Goal: Find contact information: Find contact information

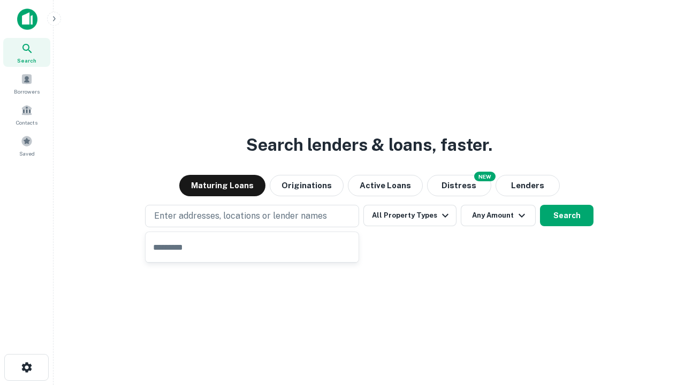
type input "**********"
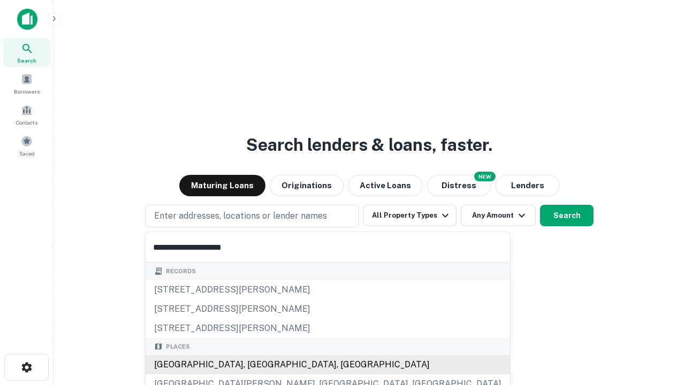
click at [256, 365] on div "Santa Monica, CA, USA" at bounding box center [327, 364] width 364 height 19
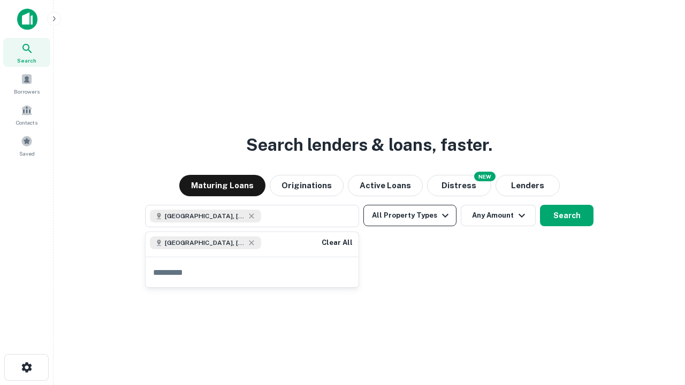
click at [410, 216] on button "All Property Types" at bounding box center [409, 215] width 93 height 21
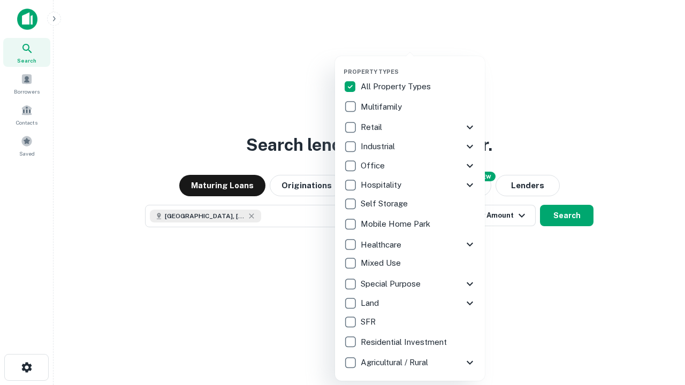
click at [418, 65] on button "button" at bounding box center [418, 65] width 150 height 1
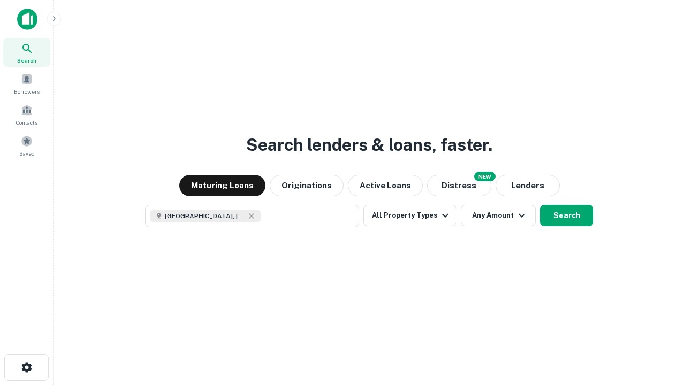
scroll to position [17, 0]
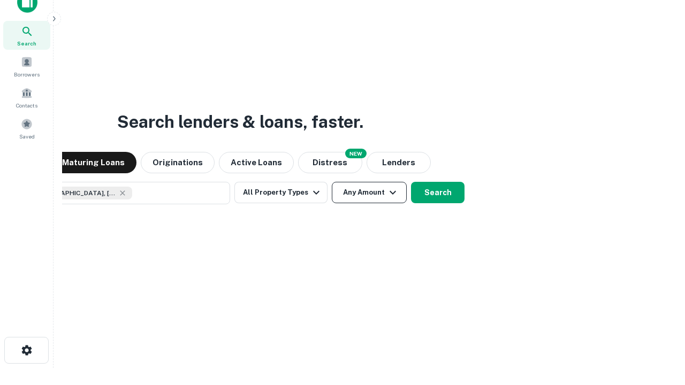
click at [332, 182] on button "Any Amount" at bounding box center [369, 192] width 75 height 21
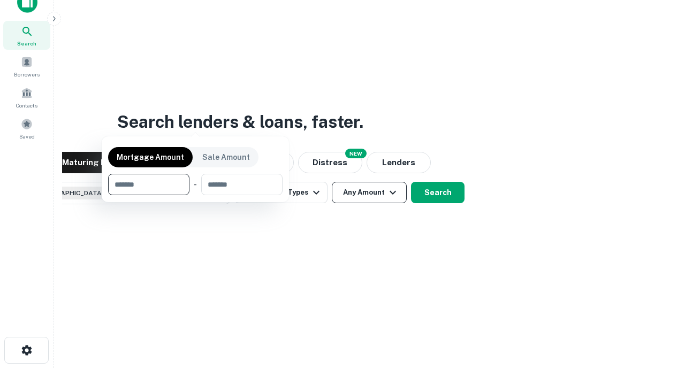
scroll to position [77, 303]
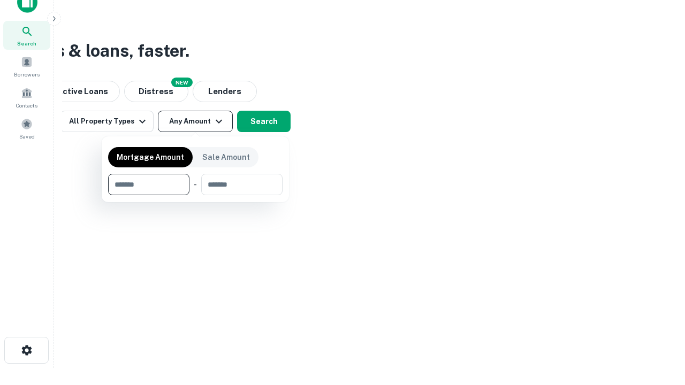
type input "*******"
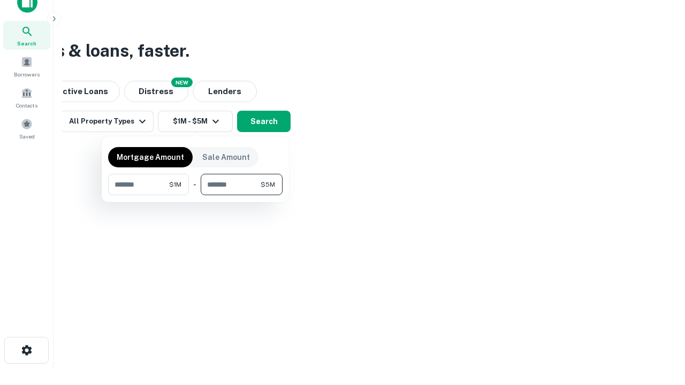
type input "*******"
click at [195, 195] on button "button" at bounding box center [195, 195] width 174 height 1
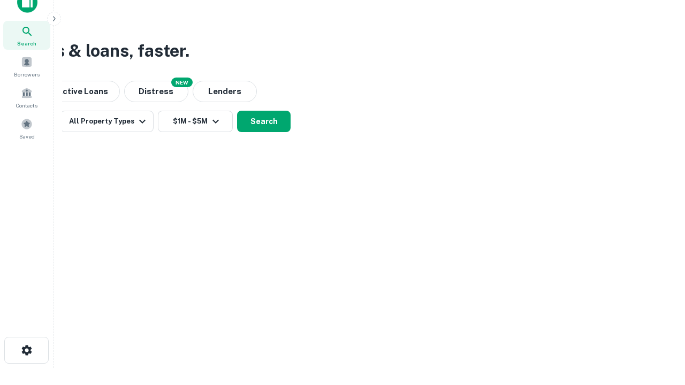
scroll to position [17, 0]
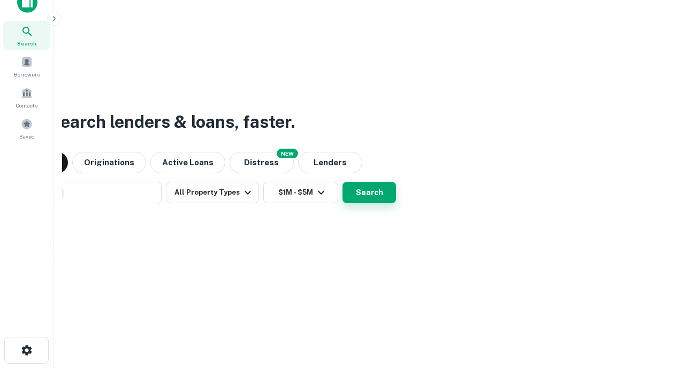
click at [342, 182] on button "Search" at bounding box center [368, 192] width 53 height 21
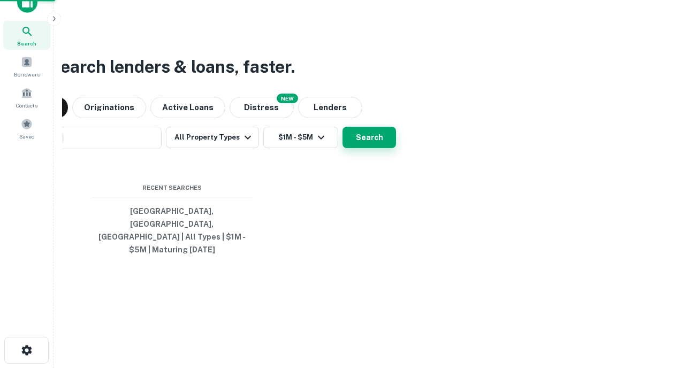
scroll to position [35, 303]
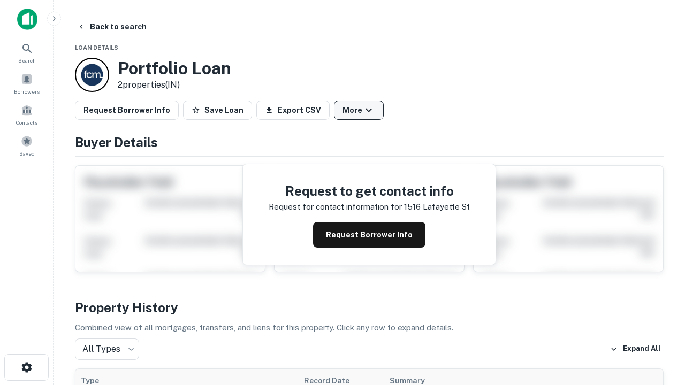
click at [358, 110] on button "More" at bounding box center [359, 110] width 50 height 19
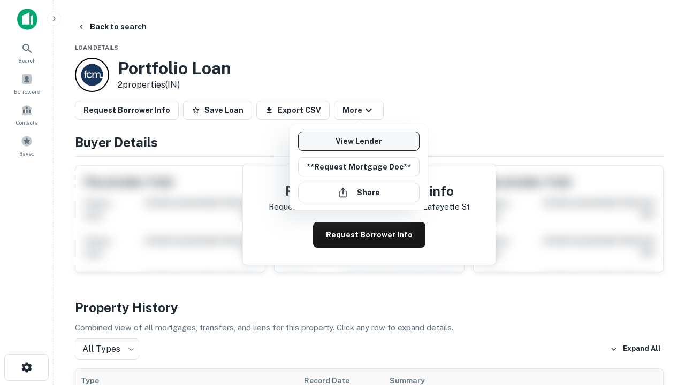
click at [358, 141] on link "View Lender" at bounding box center [358, 141] width 121 height 19
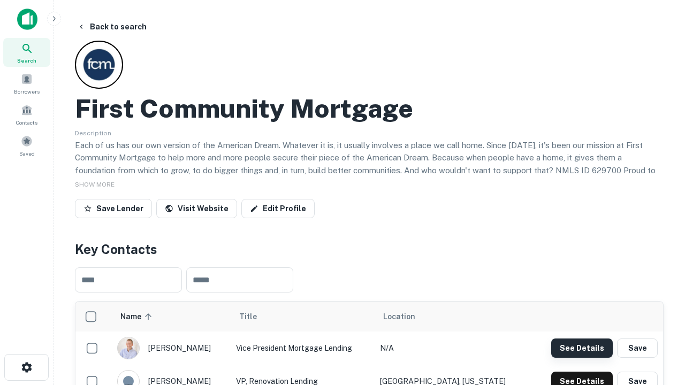
click at [581, 348] on button "See Details" at bounding box center [581, 348] width 61 height 19
